Goal: Download file/media

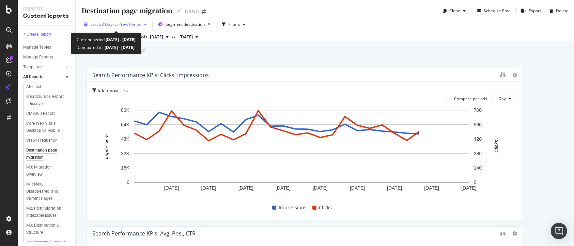
click at [118, 24] on span "vs Prev. Period" at bounding box center [127, 24] width 27 height 6
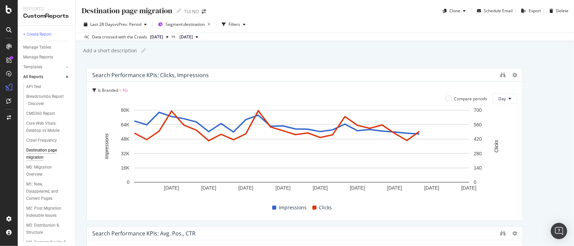
click at [281, 42] on div "Destination page migration Destination page migration TUI NO Clone Schedule Ema…" at bounding box center [325, 123] width 498 height 246
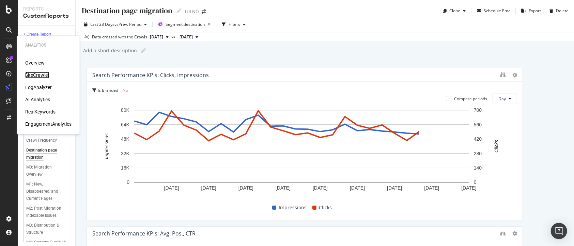
click at [42, 75] on div "SiteCrawler" at bounding box center [37, 75] width 24 height 7
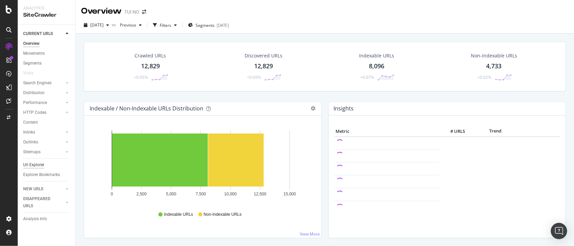
click at [32, 163] on div "Url Explorer" at bounding box center [33, 165] width 21 height 7
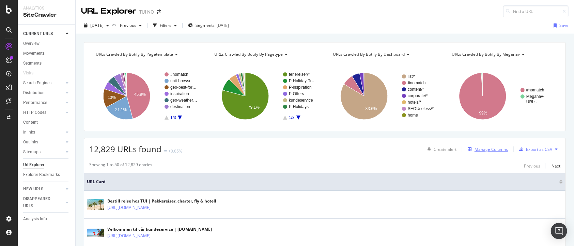
click at [477, 150] on div "Manage Columns" at bounding box center [490, 150] width 33 height 6
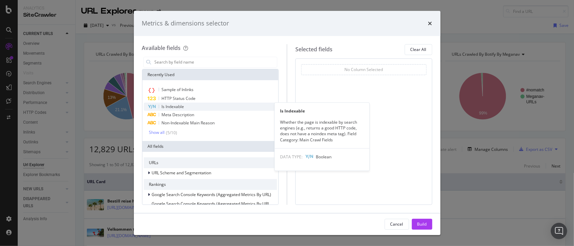
click at [168, 106] on span "Is Indexable" at bounding box center [173, 107] width 22 height 6
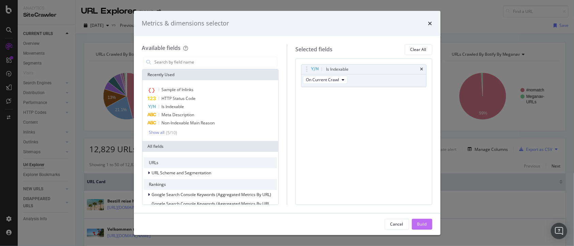
click at [419, 225] on div "Build" at bounding box center [422, 225] width 10 height 6
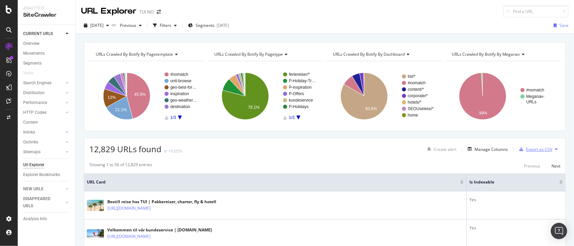
click at [526, 147] on div "Export as CSV" at bounding box center [539, 150] width 26 height 6
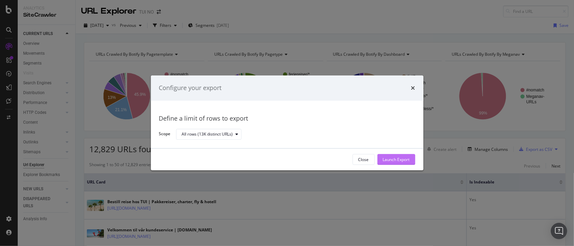
click at [400, 161] on div "Launch Export" at bounding box center [396, 160] width 27 height 6
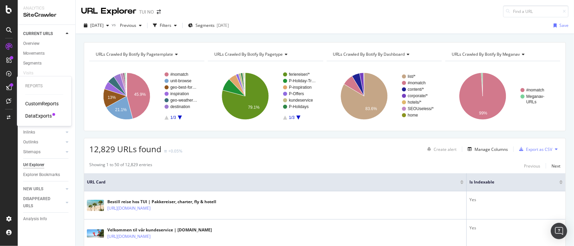
click at [35, 113] on div "DataExports" at bounding box center [38, 116] width 27 height 7
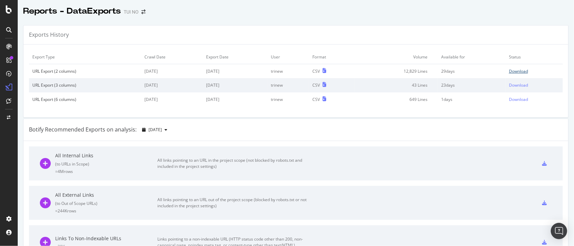
click at [509, 73] on div "Download" at bounding box center [518, 71] width 19 height 6
click at [468, 14] on div "Reports - DataExports TUI NO" at bounding box center [296, 8] width 556 height 17
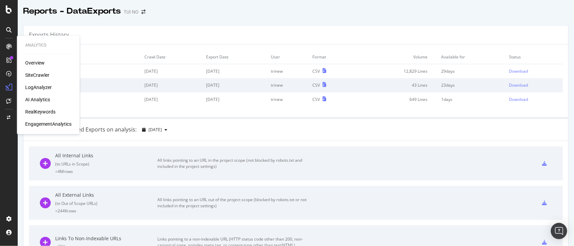
click at [37, 60] on div "Overview" at bounding box center [34, 63] width 19 height 7
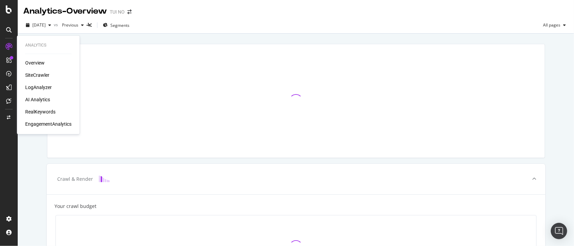
click at [38, 75] on div "SiteCrawler" at bounding box center [37, 75] width 24 height 7
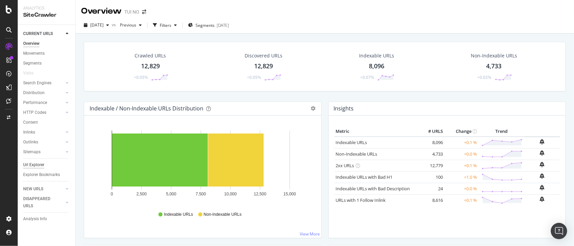
click at [37, 165] on div "Url Explorer" at bounding box center [33, 165] width 21 height 7
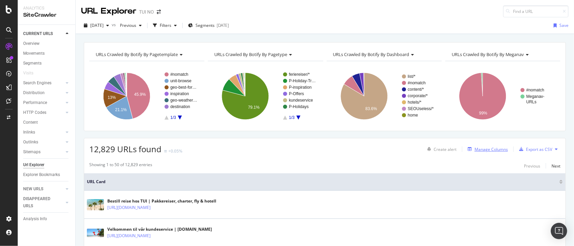
click at [484, 148] on div "Manage Columns" at bounding box center [490, 150] width 33 height 6
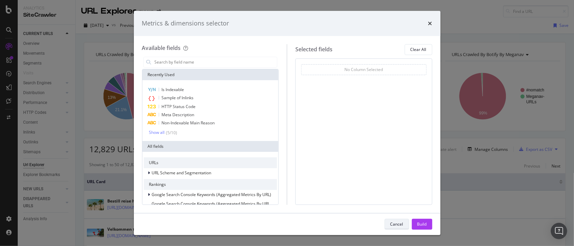
click at [397, 225] on div "Cancel" at bounding box center [396, 225] width 13 height 6
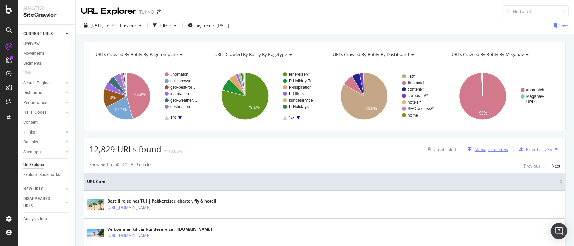
click at [482, 149] on div "Manage Columns" at bounding box center [490, 150] width 33 height 6
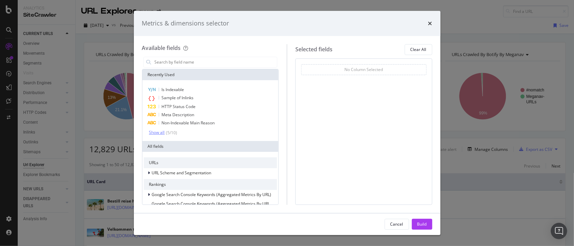
click at [158, 132] on div "Show all" at bounding box center [157, 132] width 16 height 5
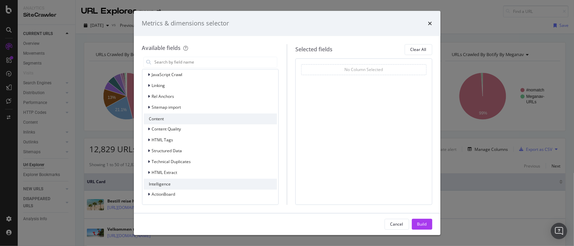
scroll to position [239, 0]
click at [188, 143] on div "HTML Tags" at bounding box center [210, 140] width 133 height 10
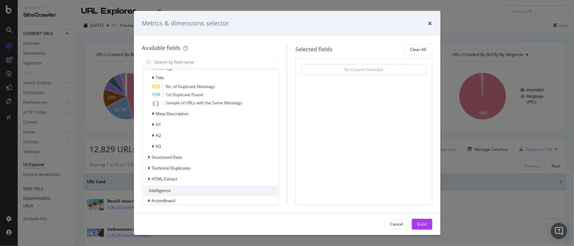
scroll to position [317, 0]
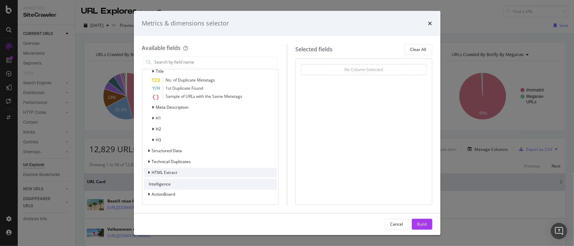
click at [171, 176] on div "HTML Extract" at bounding box center [165, 173] width 26 height 6
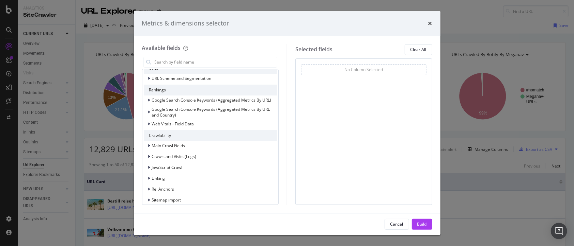
scroll to position [0, 0]
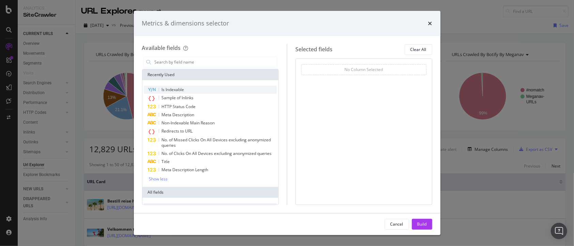
click at [175, 88] on span "Is Indexable" at bounding box center [173, 90] width 22 height 6
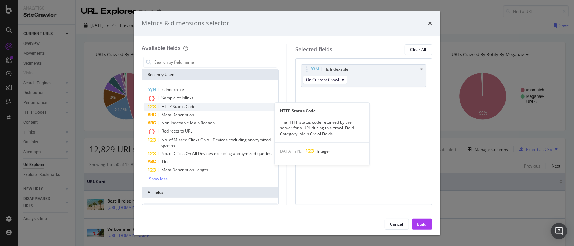
click at [184, 107] on span "HTTP Status Code" at bounding box center [179, 107] width 34 height 6
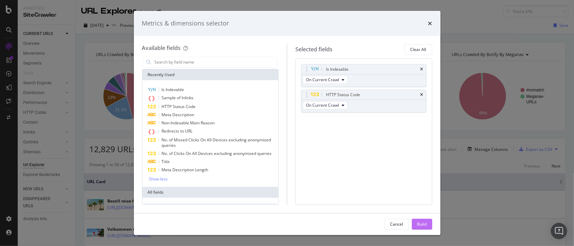
click at [420, 227] on div "Build" at bounding box center [422, 225] width 10 height 6
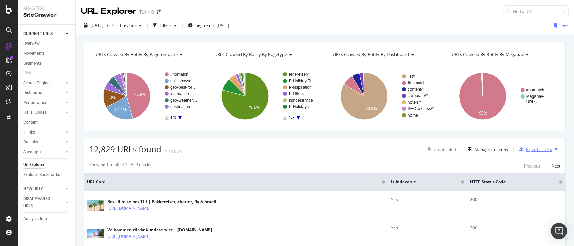
click at [526, 151] on div "Export as CSV" at bounding box center [539, 150] width 26 height 6
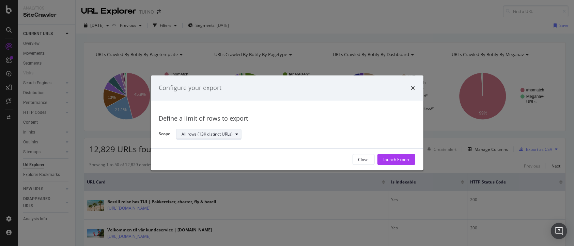
click at [237, 134] on icon "modal" at bounding box center [237, 134] width 3 height 4
click at [395, 160] on div "Launch Export" at bounding box center [396, 160] width 27 height 6
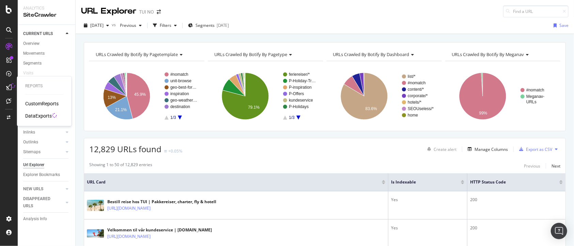
click at [36, 115] on div "DataExports" at bounding box center [38, 116] width 27 height 7
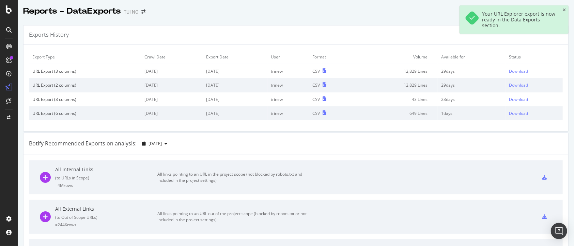
click at [362, 11] on div "Reports - DataExports TUI NO" at bounding box center [296, 8] width 556 height 17
click at [509, 69] on div "Download" at bounding box center [518, 71] width 19 height 6
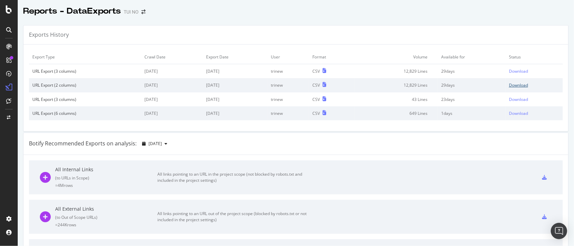
click at [509, 85] on div "Download" at bounding box center [518, 85] width 19 height 6
